Goal: Communication & Community: Answer question/provide support

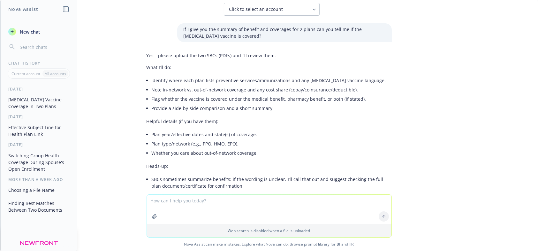
scroll to position [285, 0]
